Goal: Information Seeking & Learning: Learn about a topic

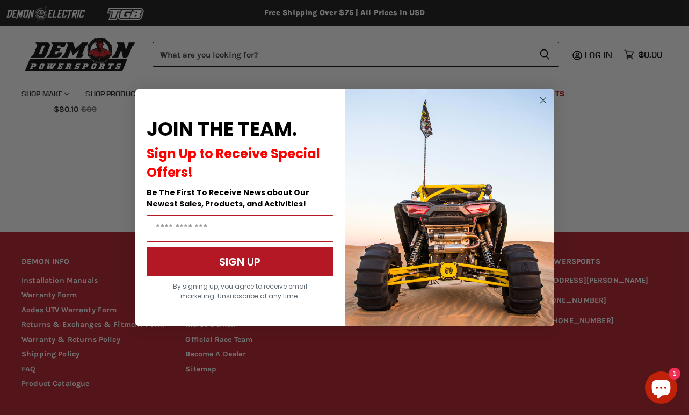
scroll to position [887, 0]
